Goal: Information Seeking & Learning: Check status

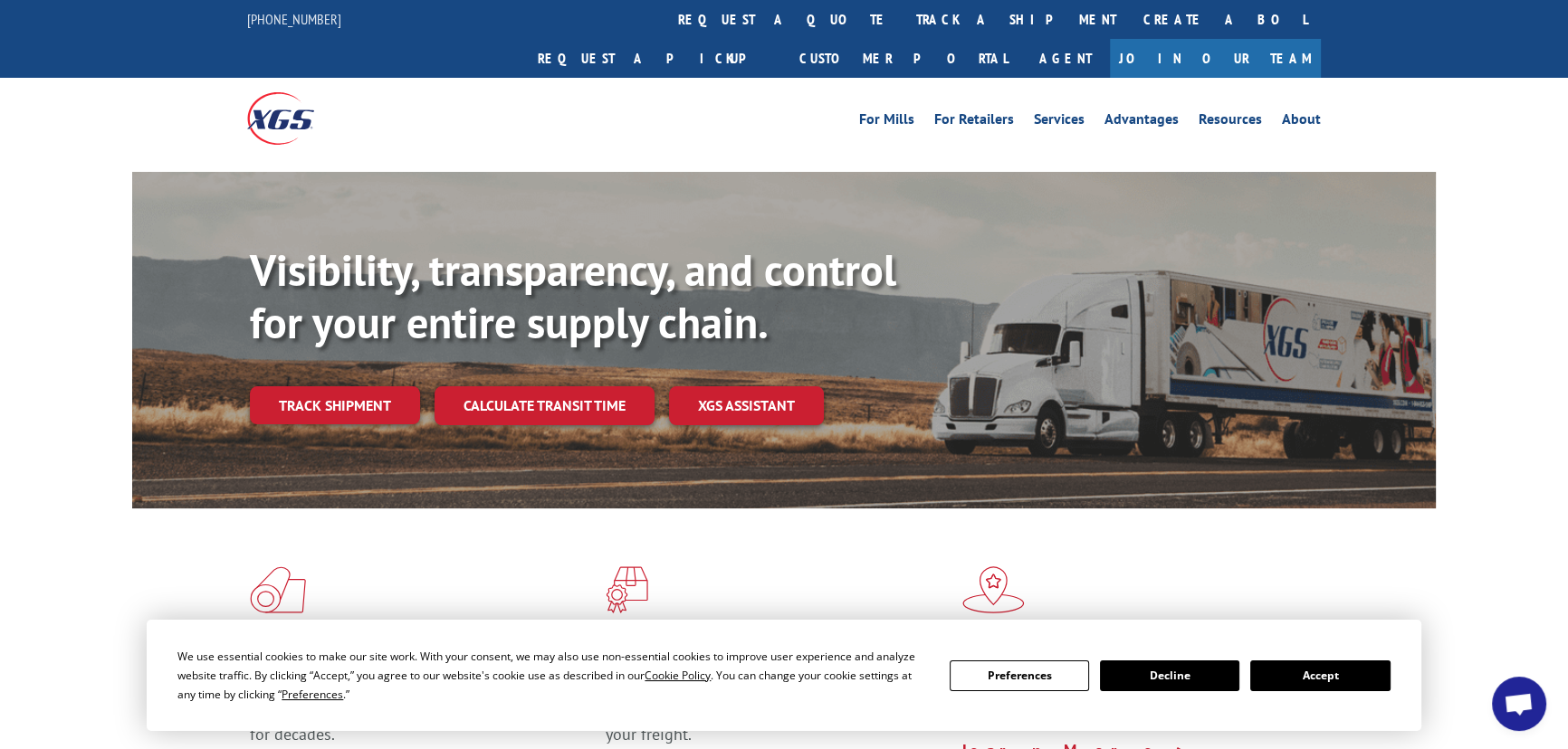
click at [1315, 664] on button "Accept" at bounding box center [1320, 676] width 139 height 30
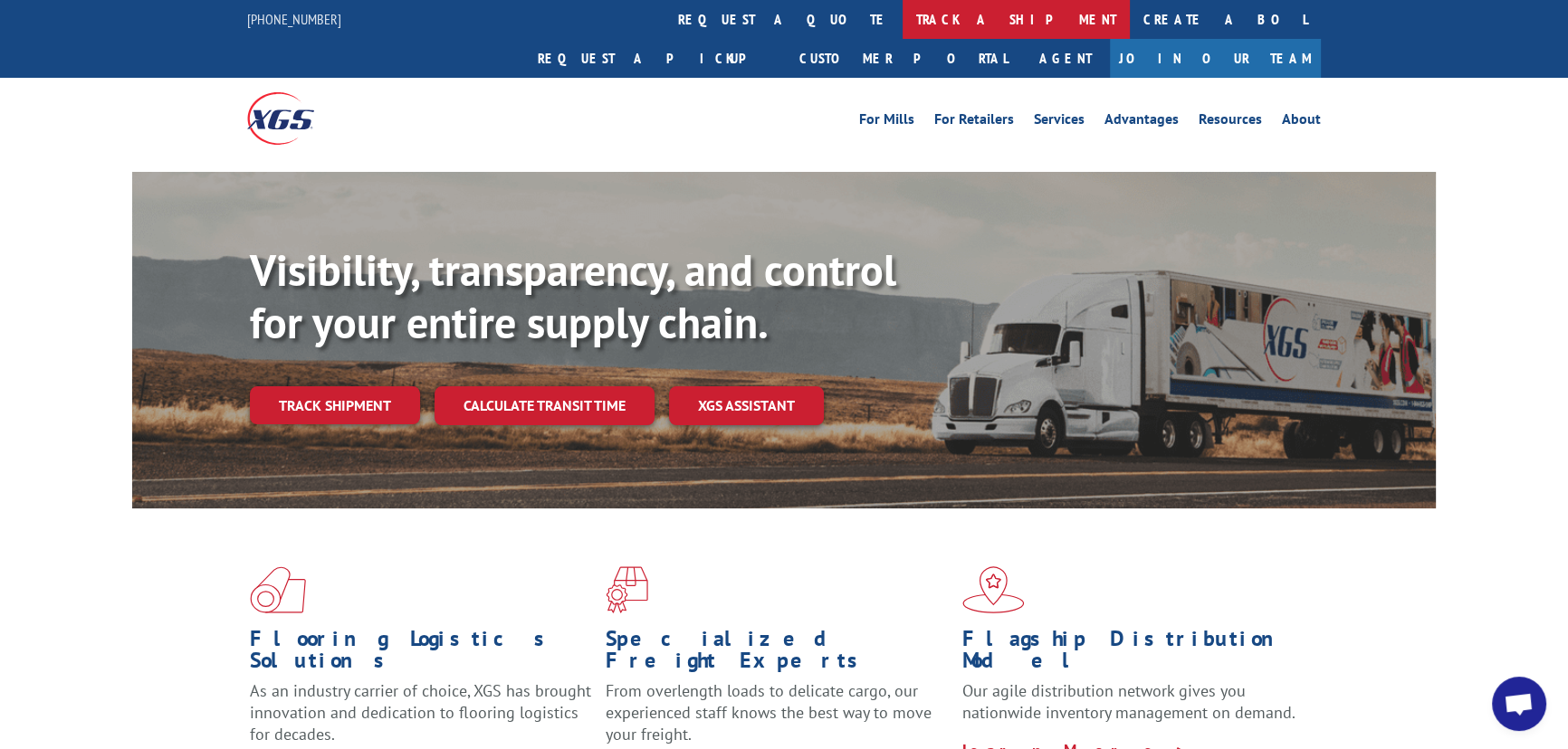
click at [903, 21] on link "track a shipment" at bounding box center [1016, 19] width 228 height 39
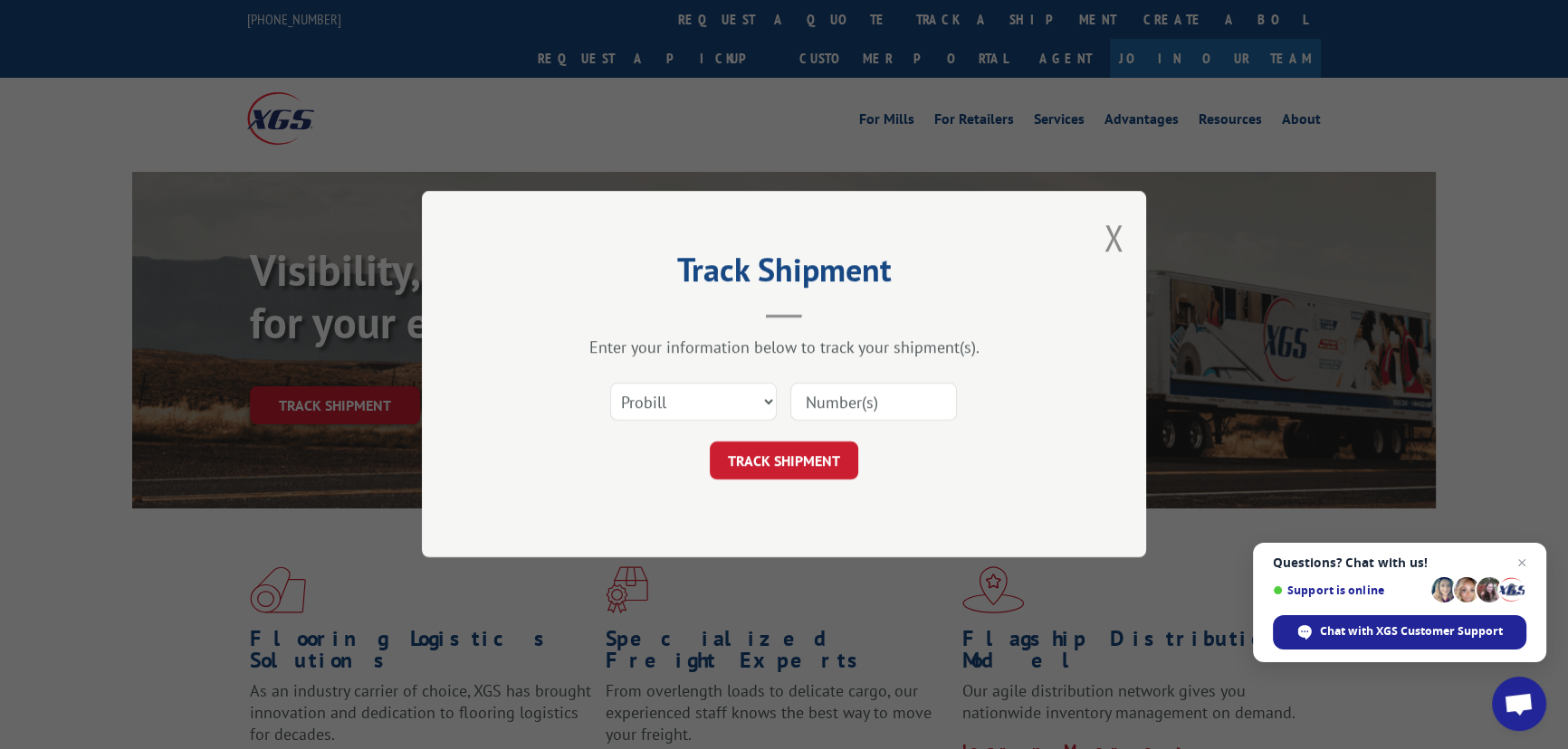
click at [649, 373] on div "Select category... Probill BOL PO" at bounding box center [784, 403] width 543 height 60
click at [645, 408] on select "Select category... Probill BOL PO" at bounding box center [693, 403] width 167 height 38
select select "bol"
click at [610, 384] on select "Select category... Probill BOL PO" at bounding box center [693, 403] width 167 height 38
click at [822, 385] on input at bounding box center [873, 403] width 167 height 38
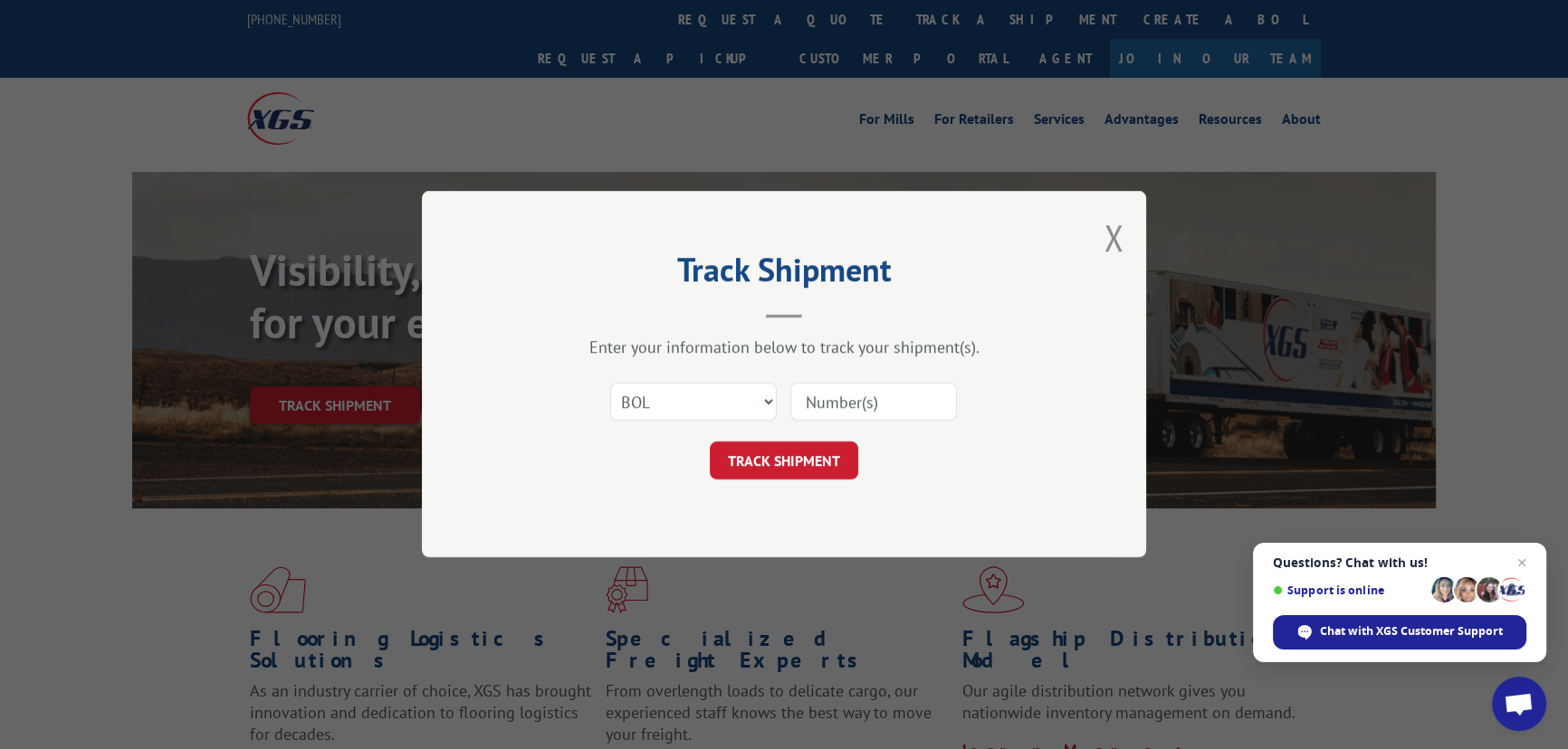
paste input "2879940"
type input "2879940"
click at [807, 454] on button "TRACK SHIPMENT" at bounding box center [784, 462] width 149 height 38
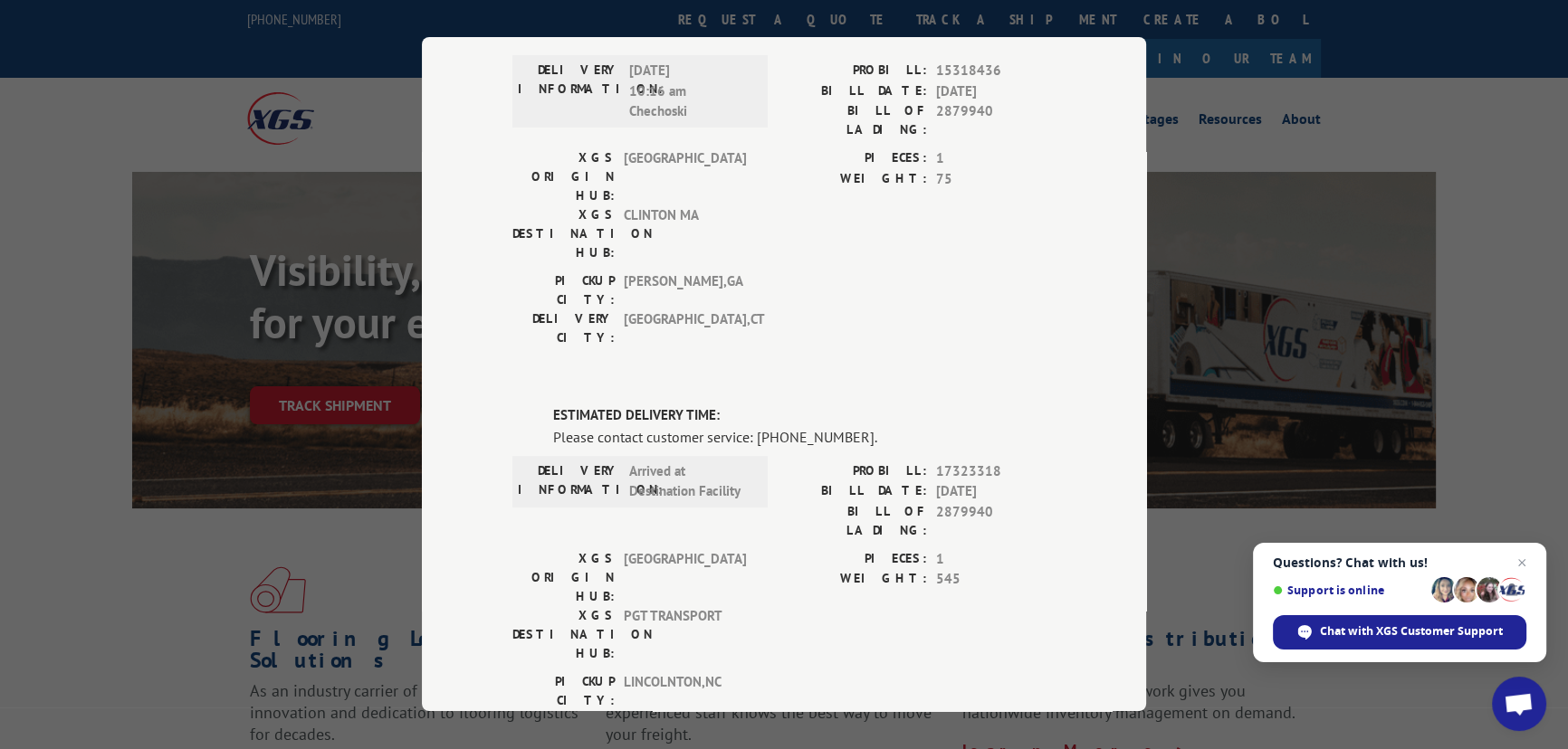
scroll to position [493, 0]
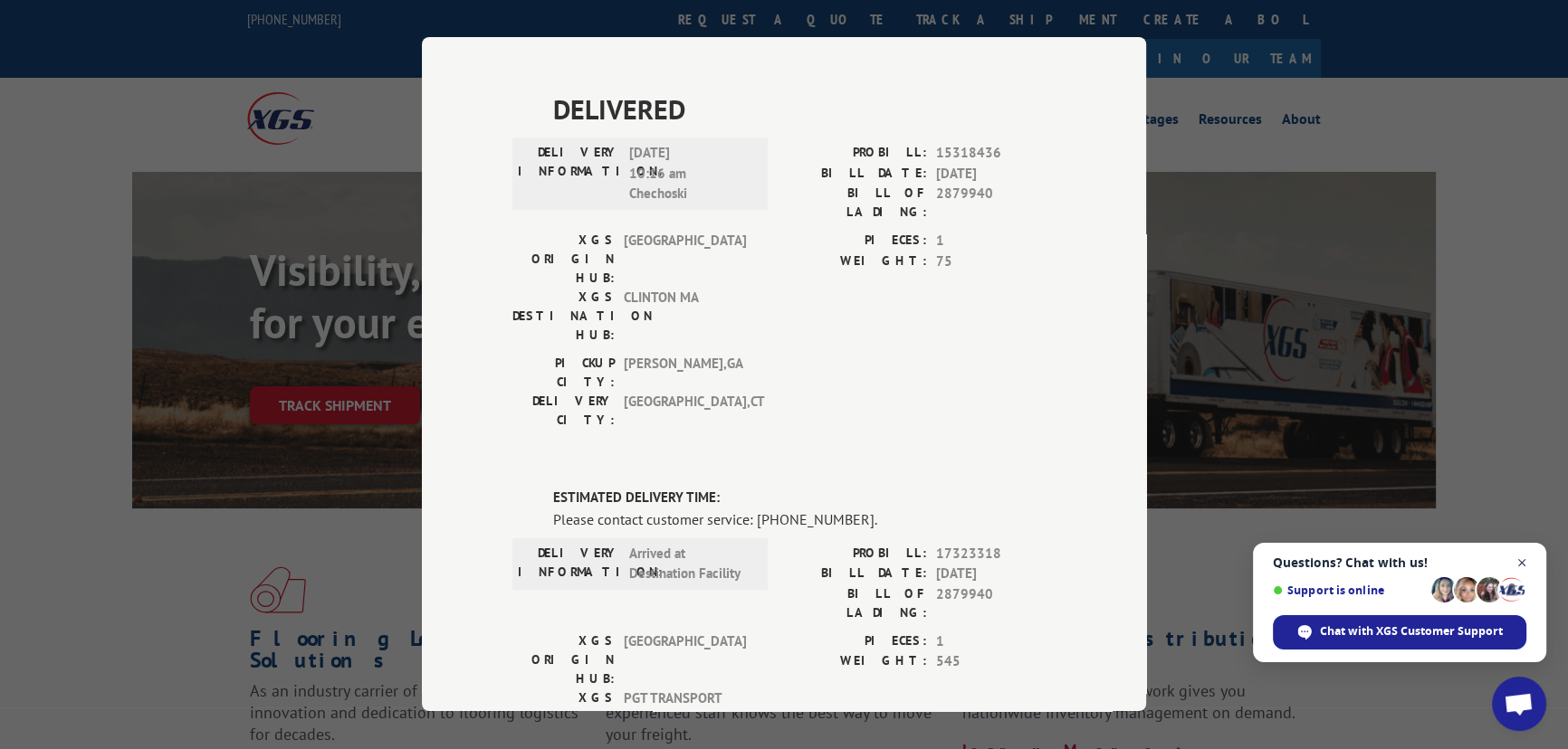
click at [1524, 562] on span "Close chat" at bounding box center [1522, 563] width 23 height 23
